Goal: Contribute content: Contribute content

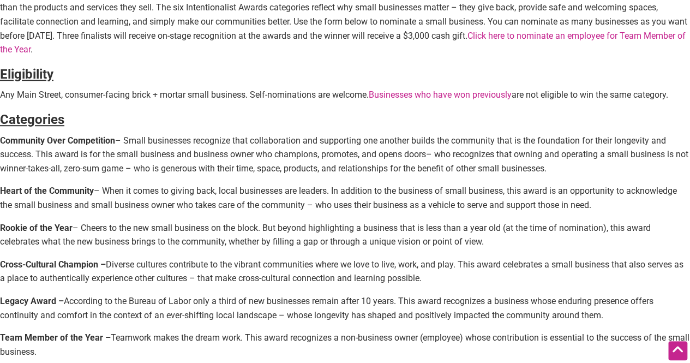
scroll to position [356, 0]
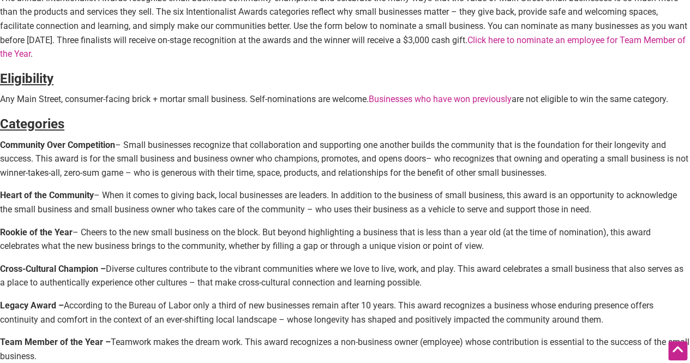
click at [412, 99] on link "Businesses who have won previously" at bounding box center [440, 99] width 143 height 10
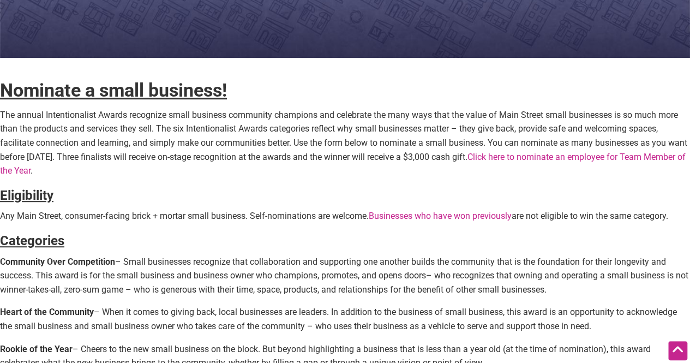
scroll to position [275, 0]
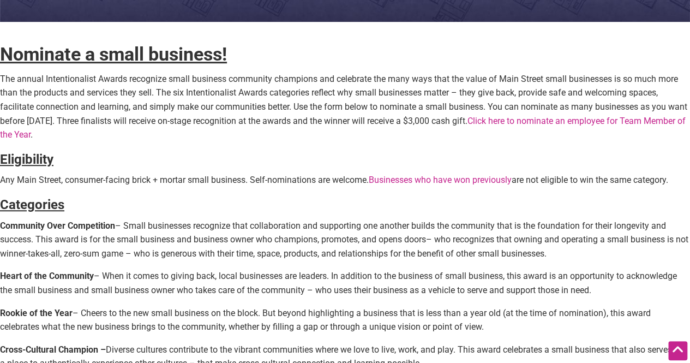
click at [570, 121] on link "Click here to nominate an employee for Team Member of the Year" at bounding box center [342, 128] width 685 height 25
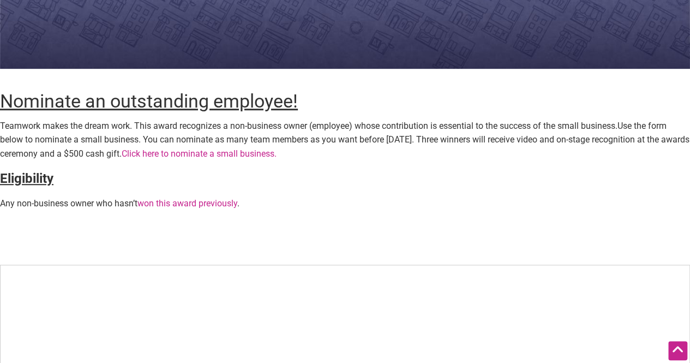
scroll to position [238, 0]
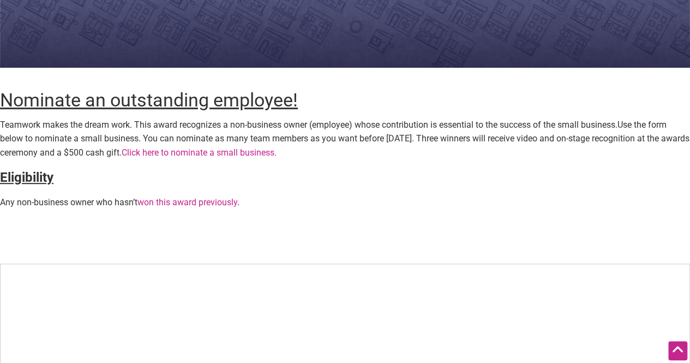
click at [276, 149] on link "Click here to nominate a small business." at bounding box center [199, 152] width 155 height 10
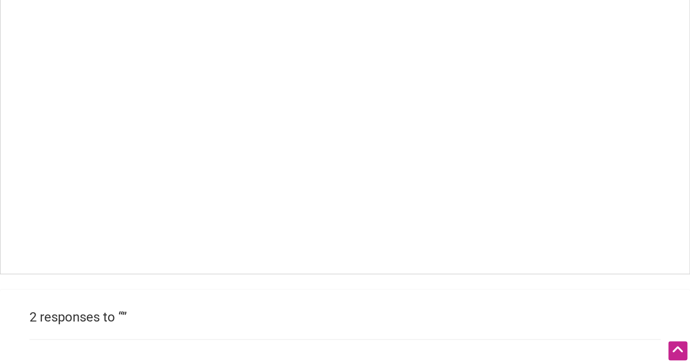
scroll to position [755, 0]
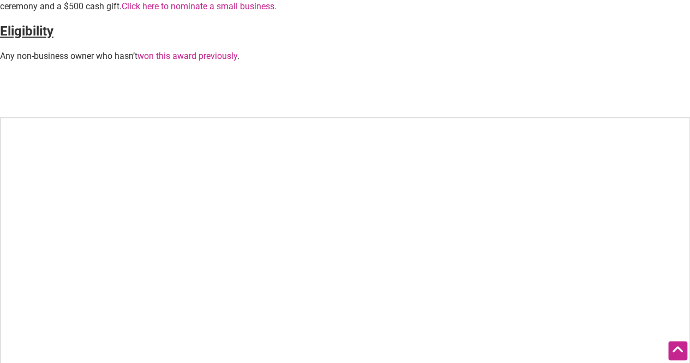
scroll to position [224, 0]
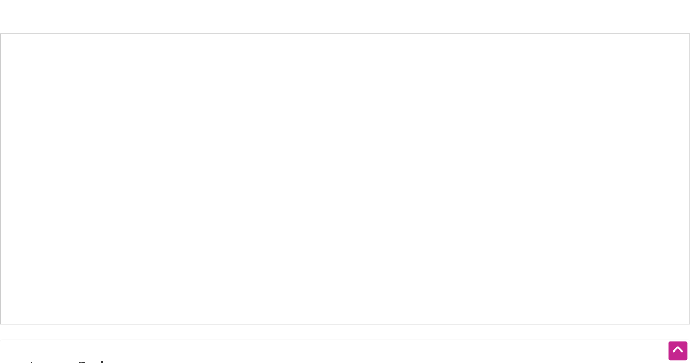
scroll to position [479, 0]
